Goal: Transaction & Acquisition: Subscribe to service/newsletter

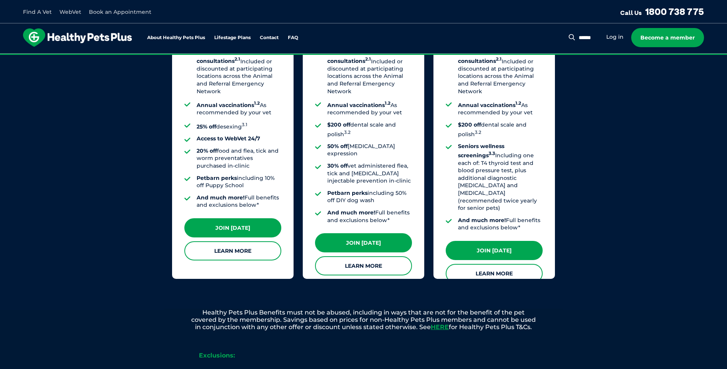
scroll to position [690, 0]
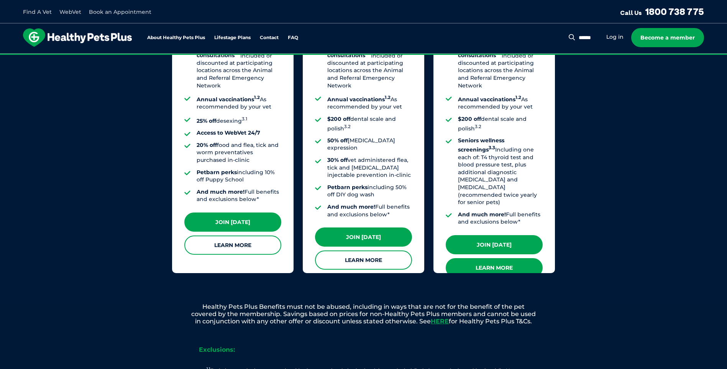
click at [496, 258] on link "Learn More" at bounding box center [494, 267] width 97 height 19
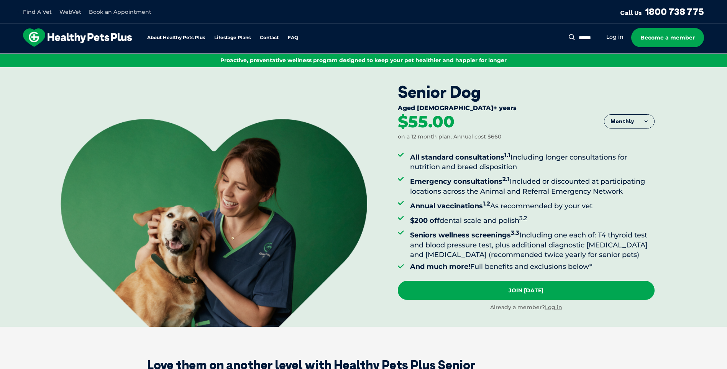
click at [646, 122] on button "Monthly" at bounding box center [630, 122] width 50 height 14
click at [625, 139] on li "Fortnightly" at bounding box center [630, 137] width 50 height 19
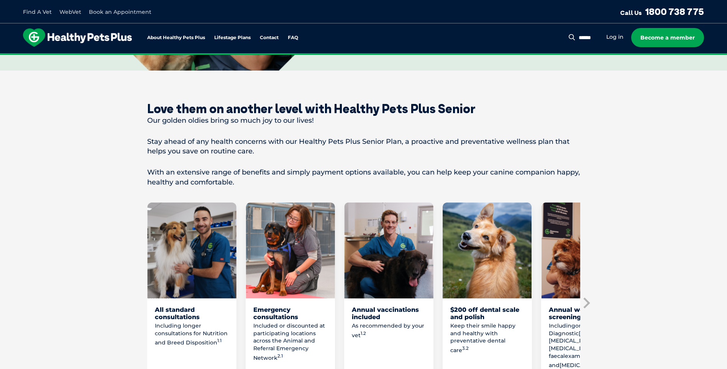
scroll to position [268, 0]
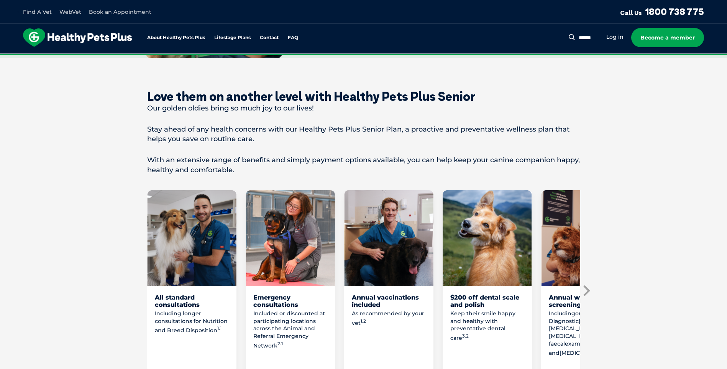
click at [589, 288] on icon "Next slide" at bounding box center [587, 291] width 12 height 12
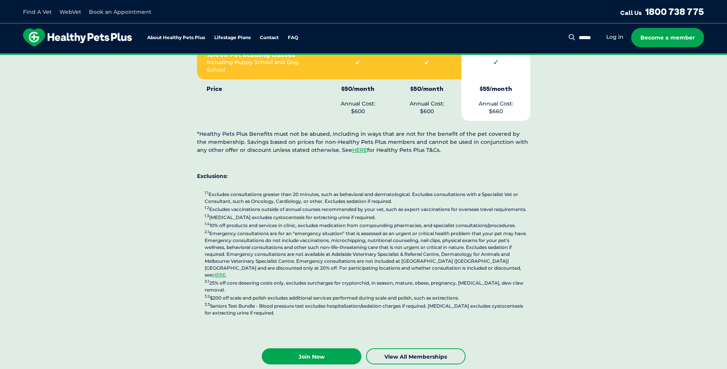
scroll to position [2032, 0]
click at [314, 348] on link "Join Now" at bounding box center [312, 356] width 100 height 16
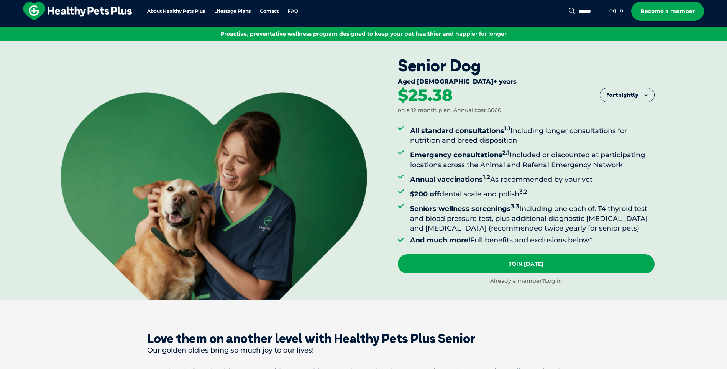
scroll to position [0, 0]
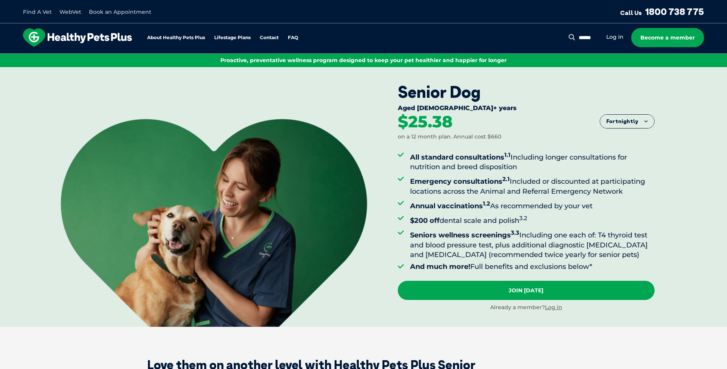
click at [646, 121] on button "Fortnightly" at bounding box center [627, 122] width 54 height 14
click at [633, 135] on li "Fortnightly" at bounding box center [627, 137] width 54 height 19
click at [668, 39] on link "Become a member" at bounding box center [668, 37] width 73 height 19
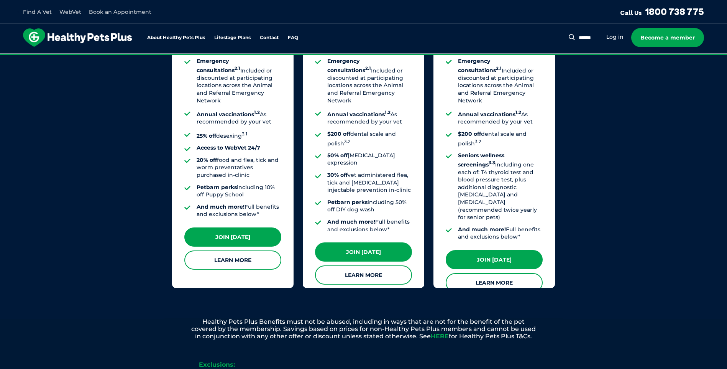
scroll to position [662, 0]
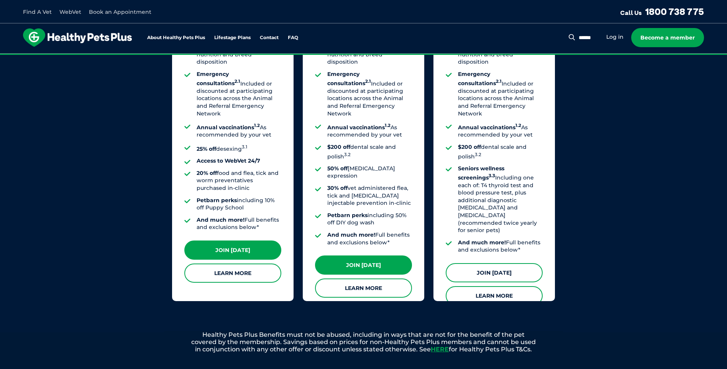
click at [497, 263] on link "Join [DATE]" at bounding box center [494, 272] width 97 height 19
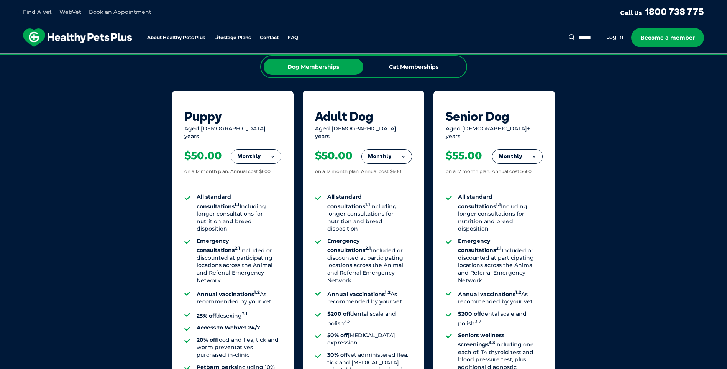
scroll to position [470, 0]
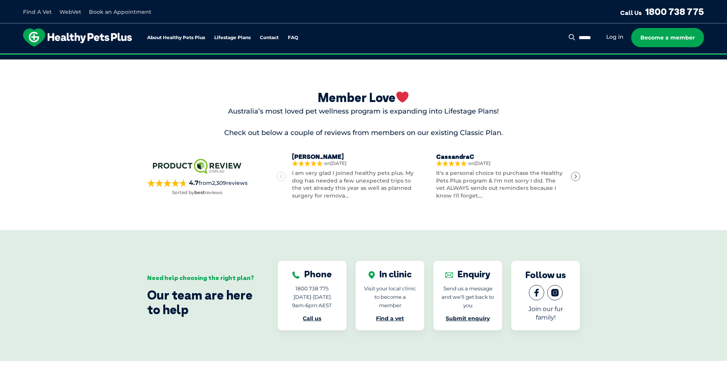
scroll to position [1150, 0]
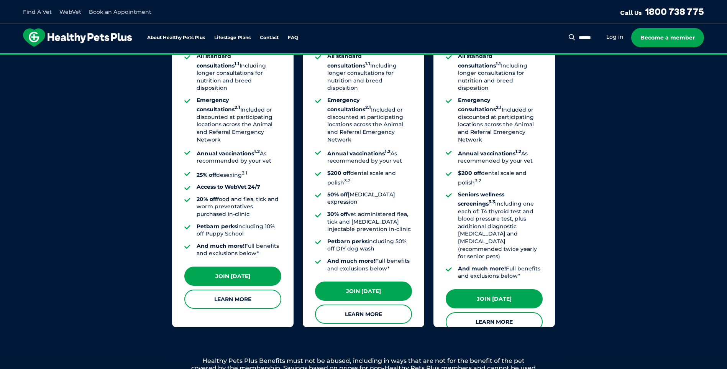
scroll to position [652, 0]
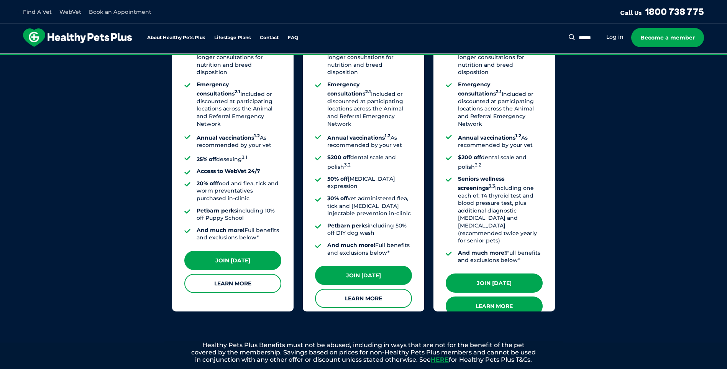
click at [491, 296] on link "Learn More" at bounding box center [494, 305] width 97 height 19
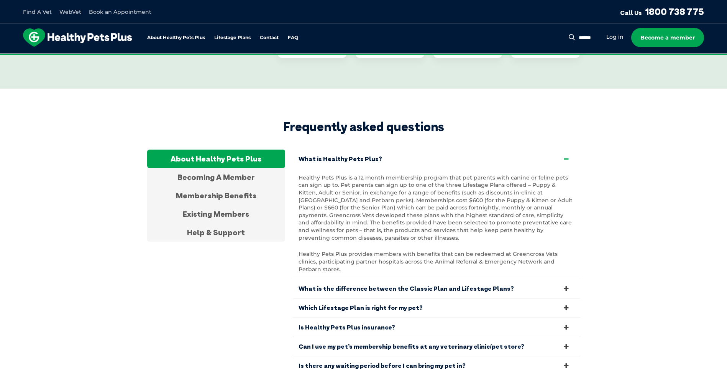
scroll to position [1419, 0]
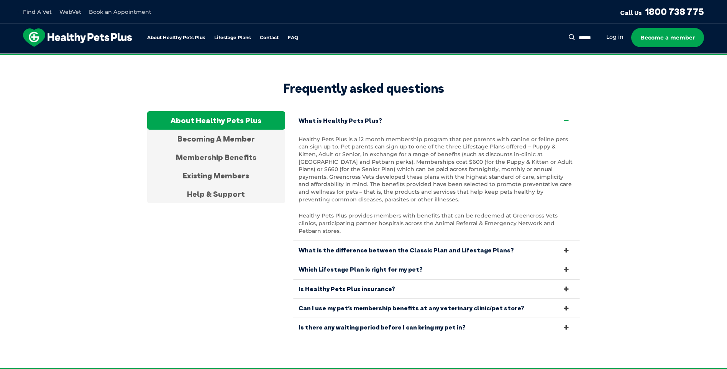
click at [566, 324] on icon at bounding box center [566, 327] width 8 height 7
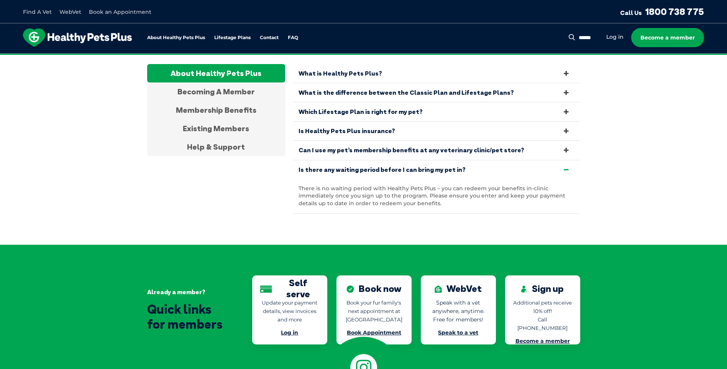
scroll to position [1457, 0]
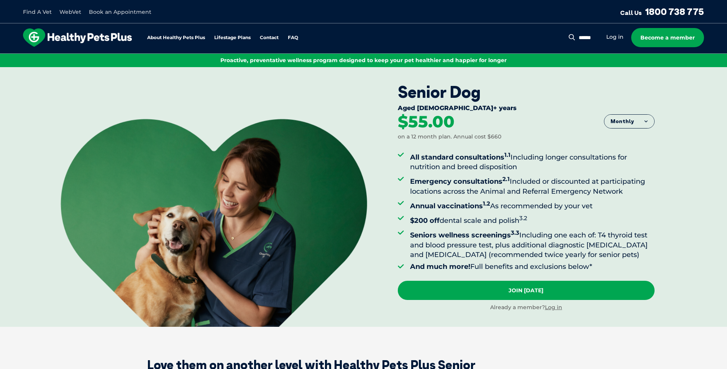
click at [36, 13] on link "Find A Vet" at bounding box center [37, 11] width 29 height 7
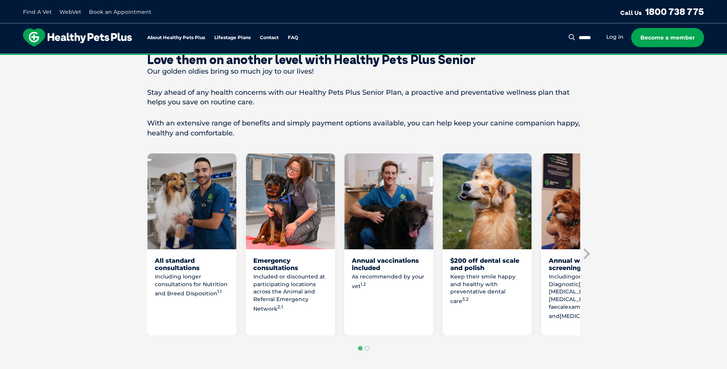
scroll to position [307, 0]
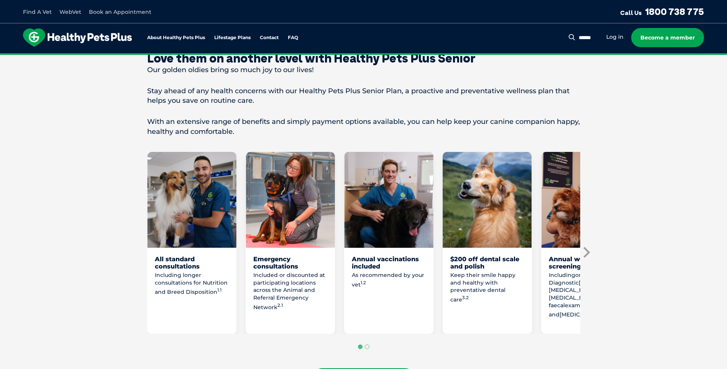
click at [589, 250] on icon "Next slide" at bounding box center [587, 253] width 12 height 12
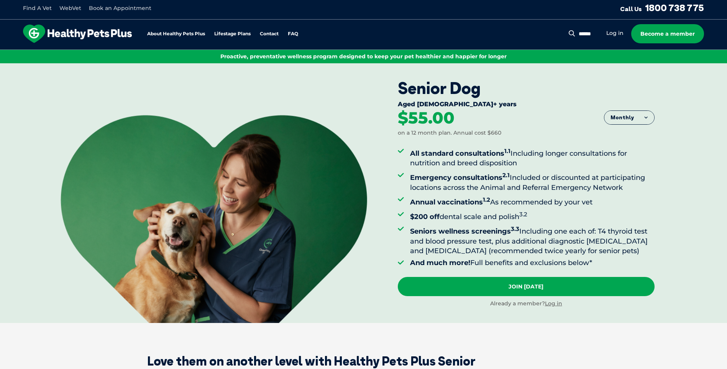
scroll to position [0, 0]
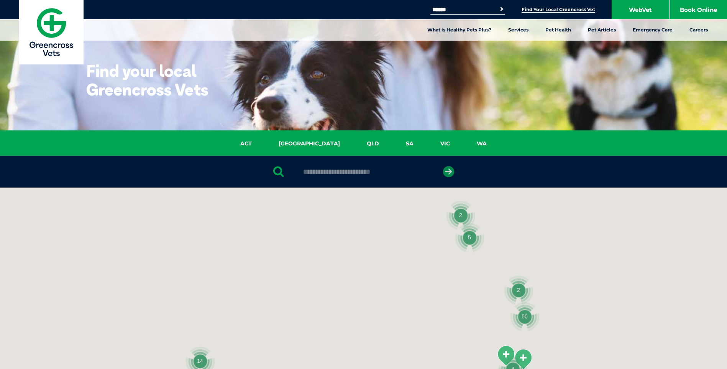
click at [449, 170] on icon "submit" at bounding box center [448, 171] width 11 height 11
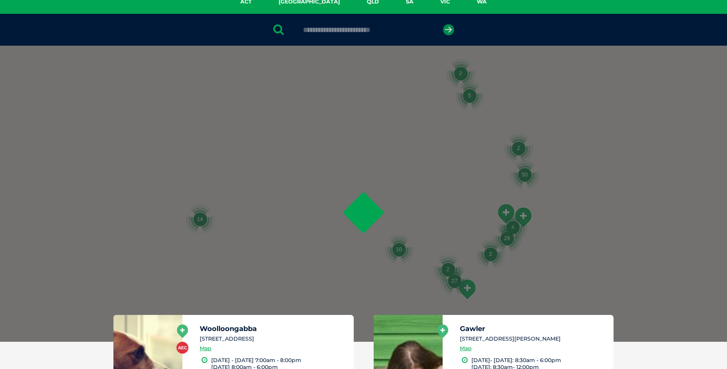
scroll to position [149, 0]
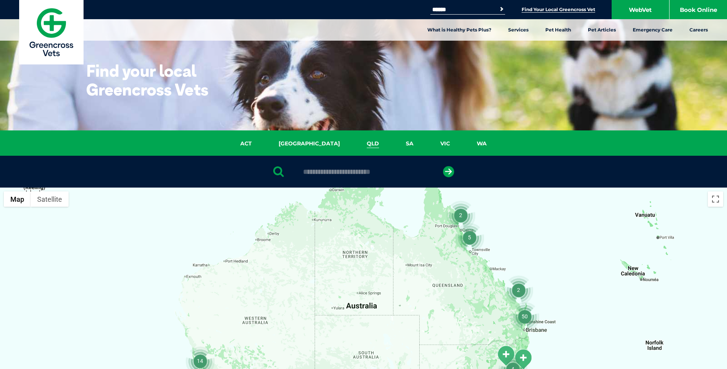
click at [354, 143] on link "QLD" at bounding box center [373, 143] width 39 height 9
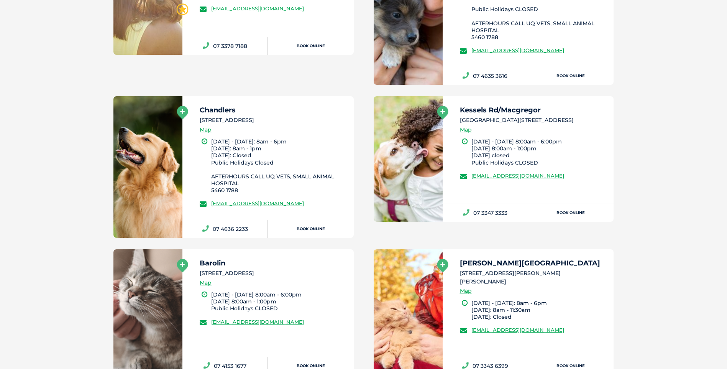
scroll to position [3090, 0]
